Goal: Communication & Community: Participate in discussion

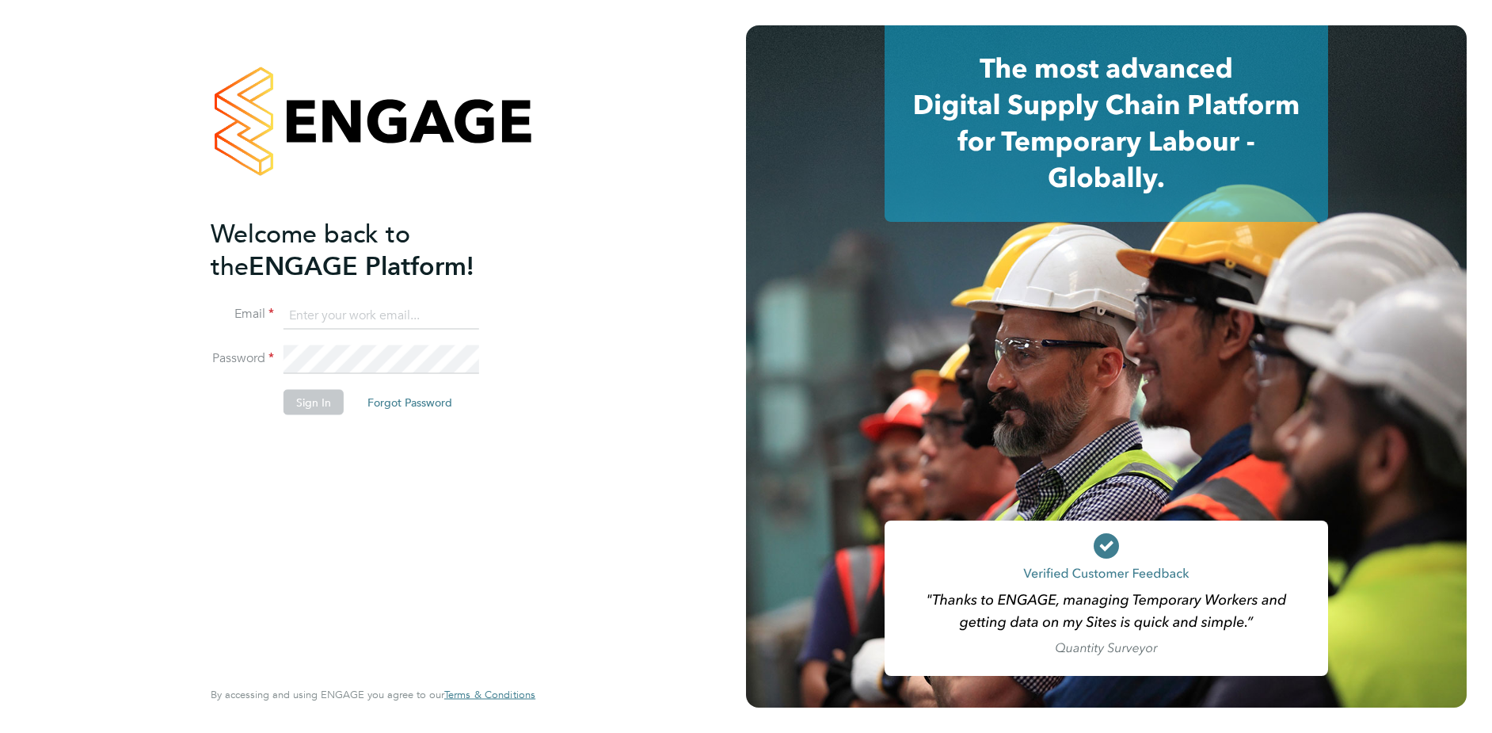
type input "katie.stafford@ncclondon.ac.uk"
click at [319, 395] on button "Sign In" at bounding box center [314, 401] width 60 height 25
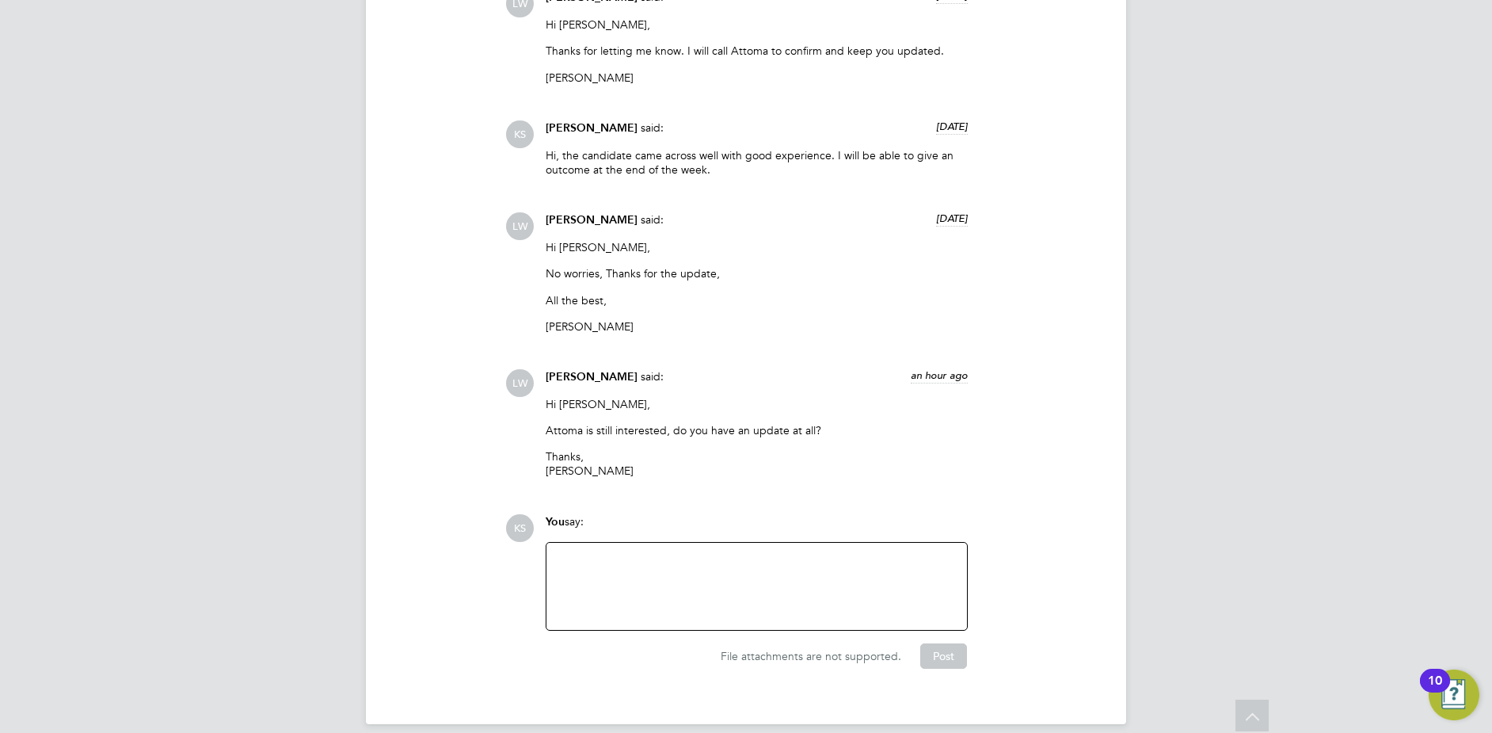
click at [589, 523] on div "You say:" at bounding box center [757, 528] width 422 height 28
click at [589, 543] on div at bounding box center [757, 586] width 421 height 87
click at [589, 552] on div at bounding box center [757, 586] width 402 height 68
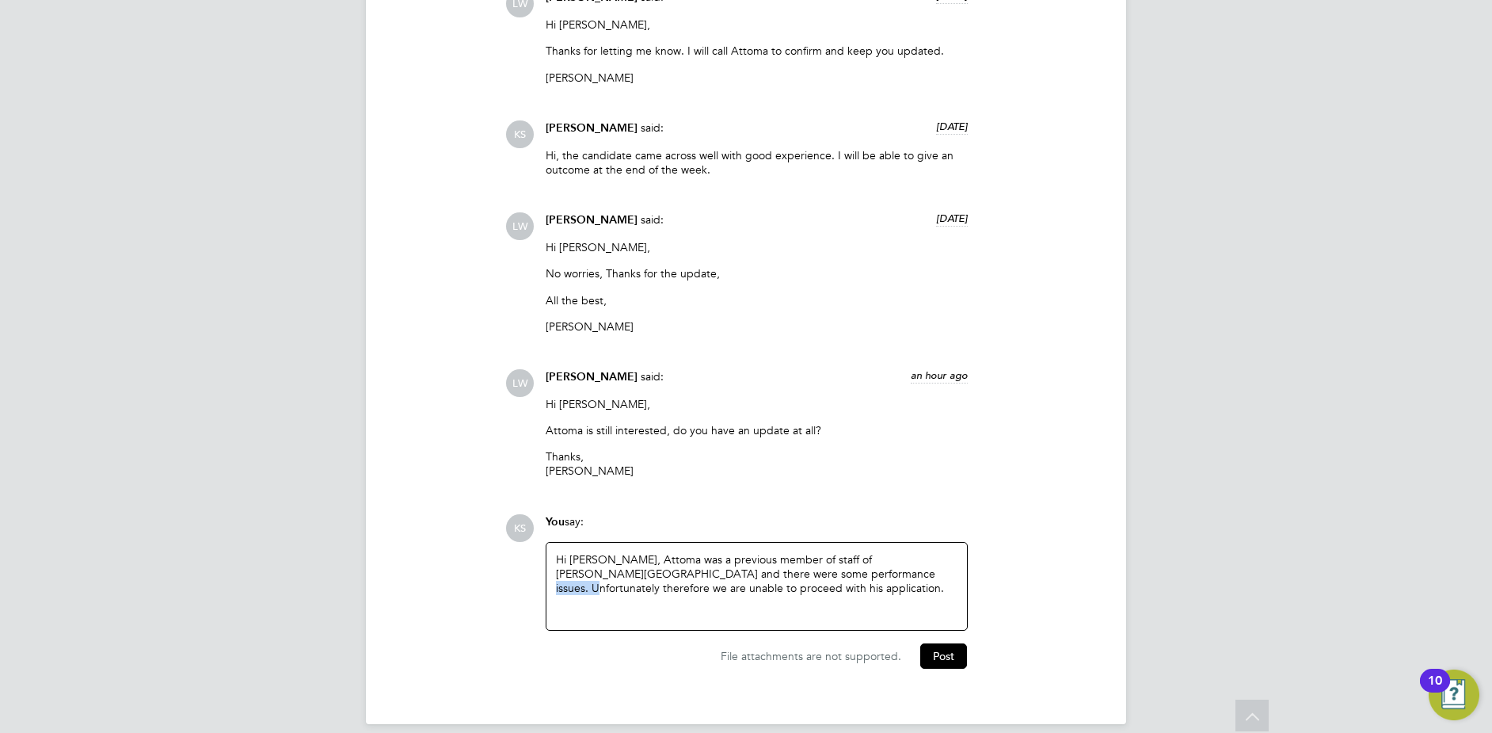
drag, startPoint x: 833, startPoint y: 556, endPoint x: 786, endPoint y: 558, distance: 47.6
click at [786, 558] on div "Hi [PERSON_NAME], Attoma was a previous member of staff of [PERSON_NAME][GEOGRA…" at bounding box center [757, 586] width 402 height 68
click at [820, 559] on div "Hi [PERSON_NAME], Attoma was a previous member of staff of [PERSON_NAME][GEOGRA…" at bounding box center [757, 586] width 402 height 68
click at [954, 643] on button "Post" at bounding box center [943, 655] width 47 height 25
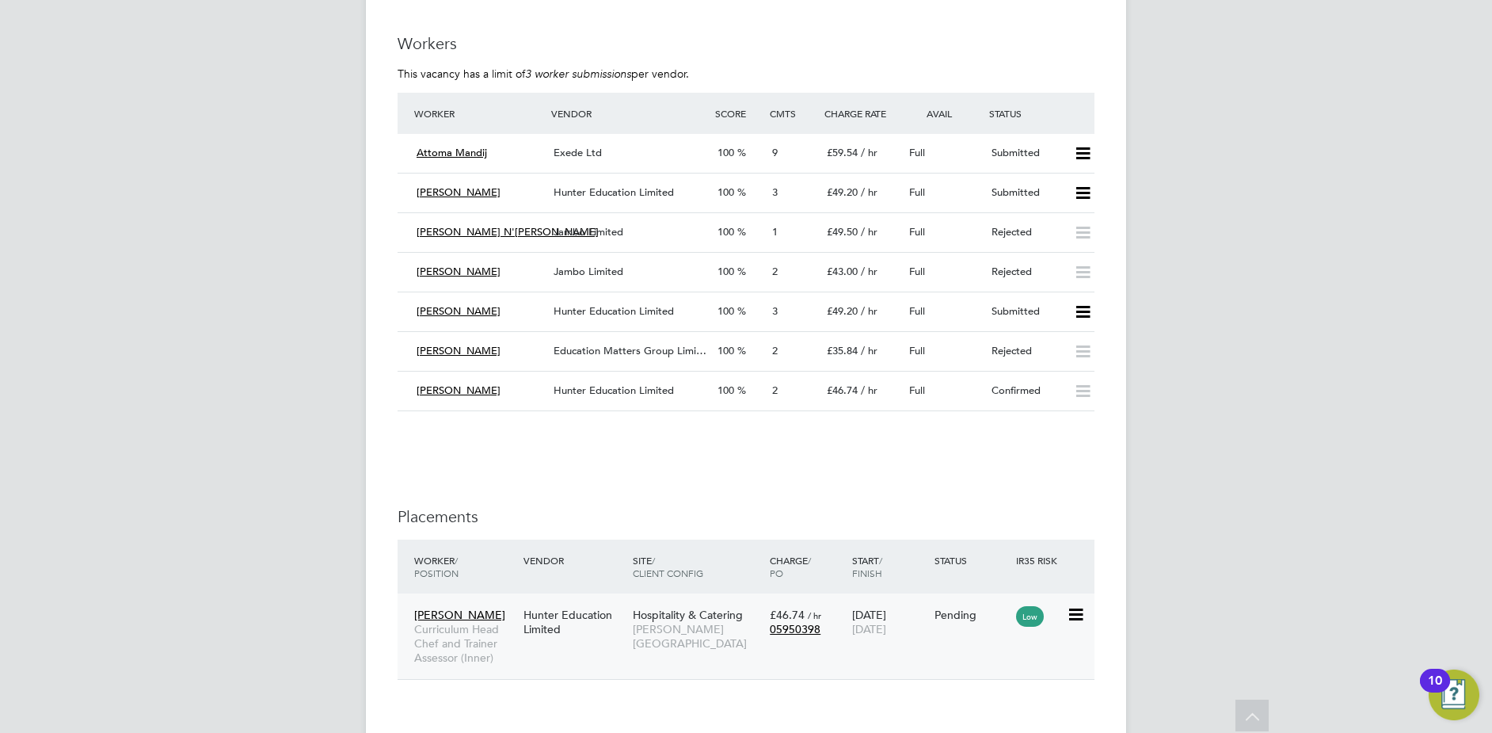
scroll to position [2841, 0]
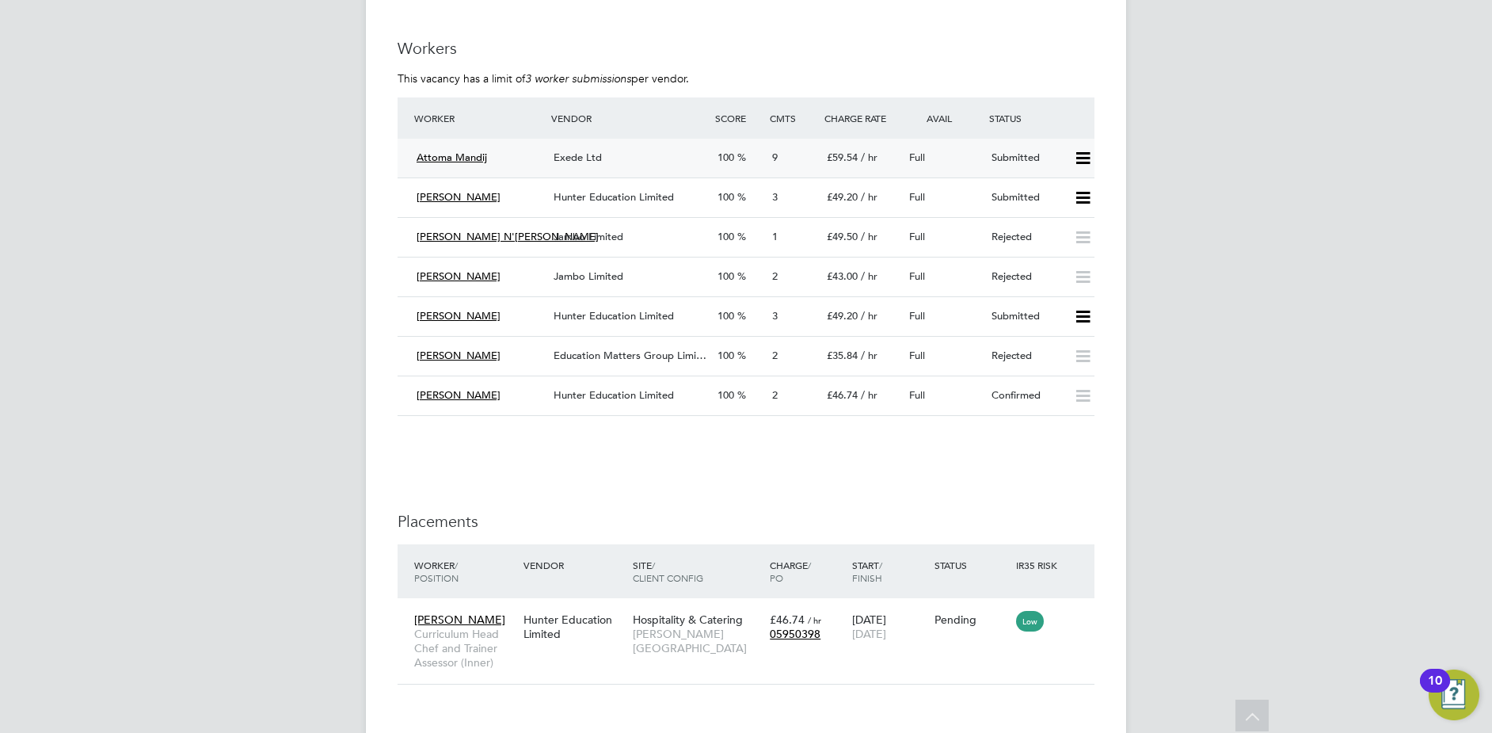
click at [1079, 154] on icon at bounding box center [1083, 158] width 20 height 13
click at [1075, 208] on li "Reject" at bounding box center [1062, 214] width 55 height 22
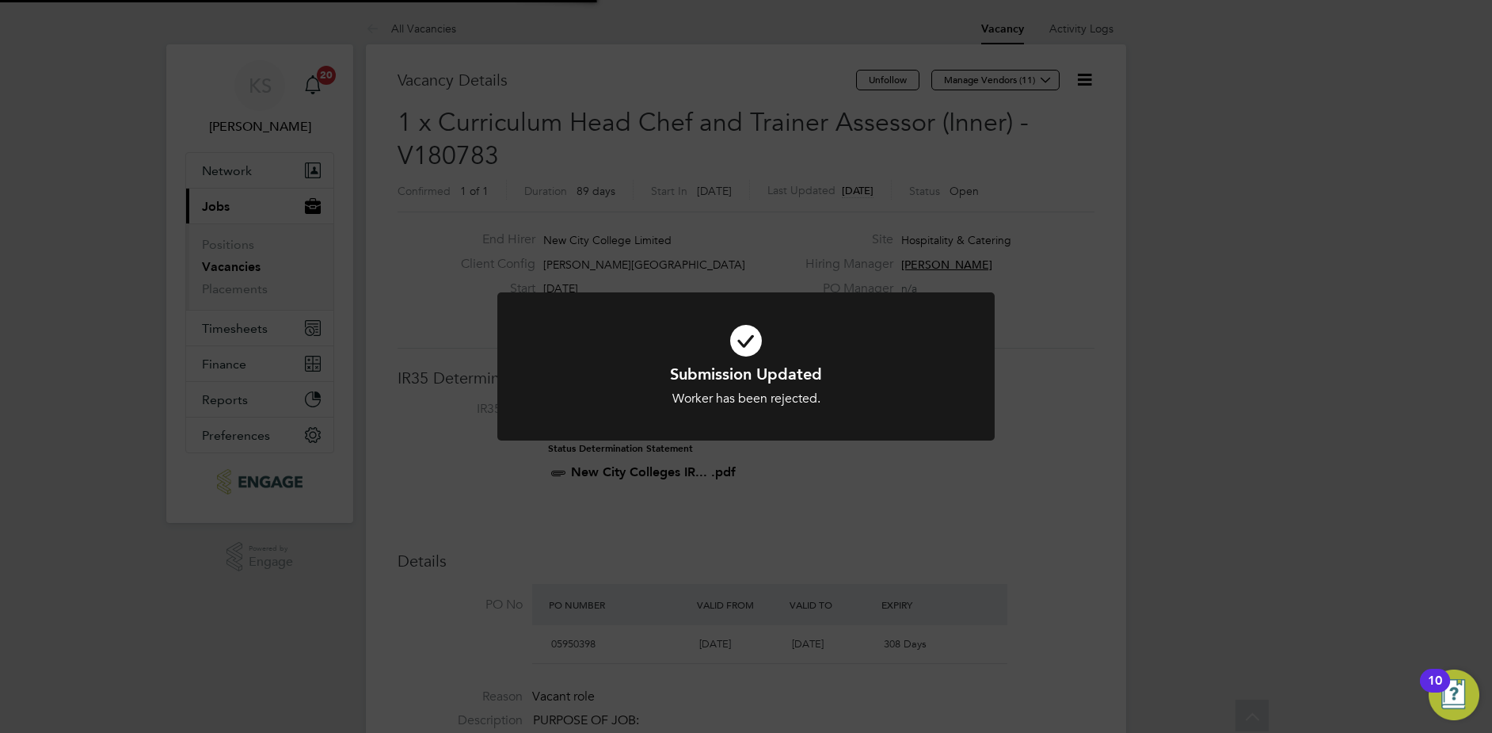
scroll to position [47, 111]
click at [1060, 362] on div "Submission Updated Worker has been rejected. Cancel Okay" at bounding box center [746, 366] width 1492 height 733
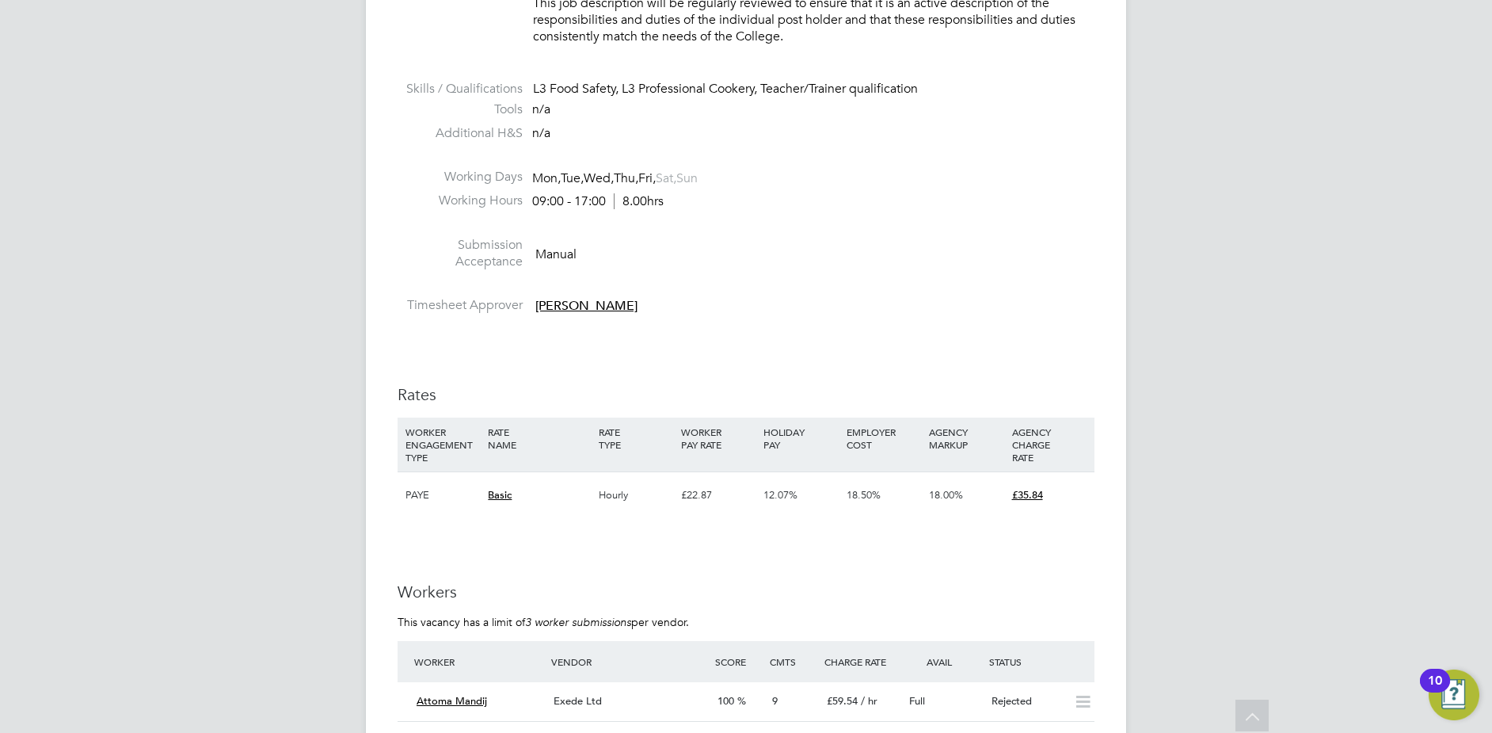
scroll to position [2852, 0]
